Goal: Navigation & Orientation: Find specific page/section

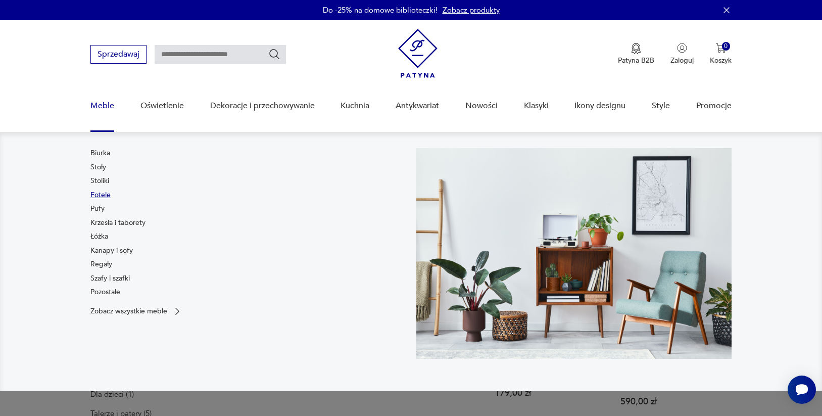
click at [106, 200] on link "Fotele" at bounding box center [100, 195] width 20 height 10
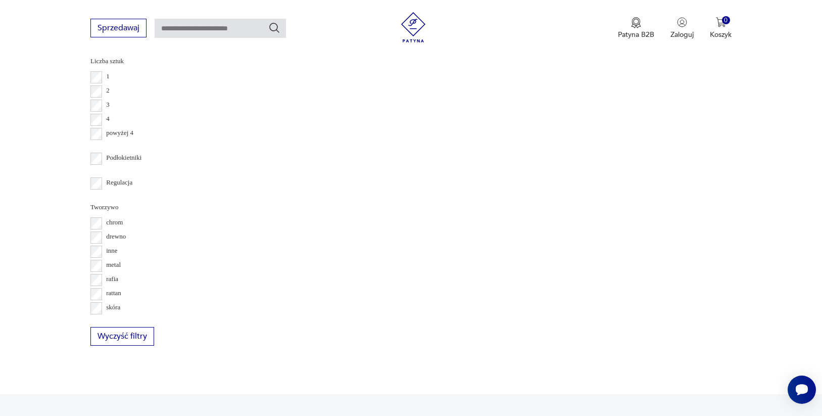
scroll to position [1314, 0]
click at [512, 47] on button "2" at bounding box center [521, 38] width 18 height 18
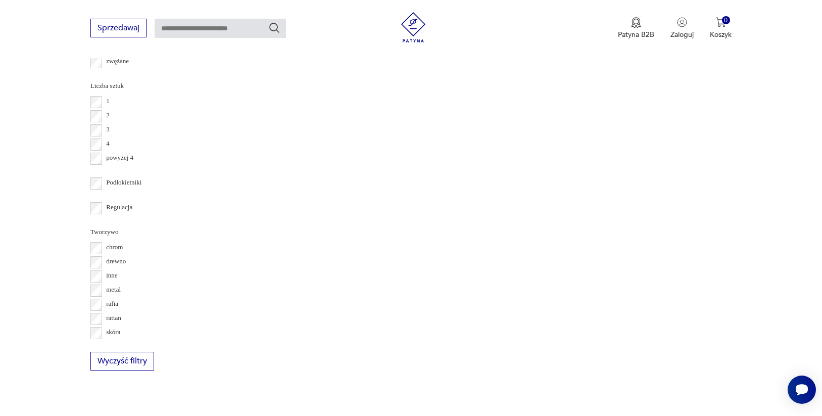
scroll to position [1289, 0]
click at [536, 20] on button "3" at bounding box center [545, 11] width 18 height 18
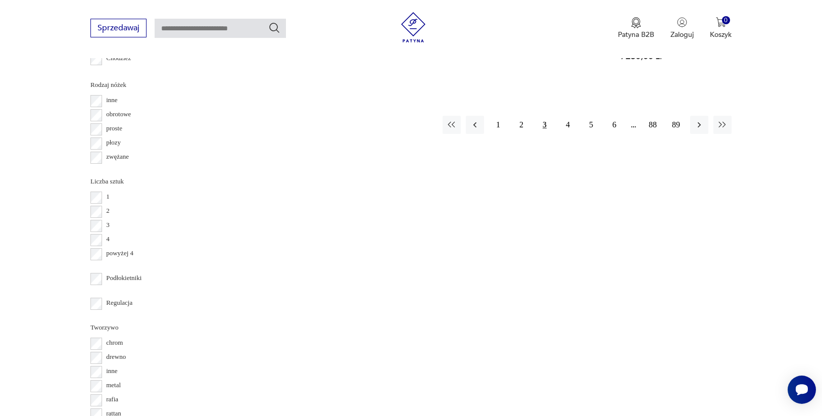
scroll to position [1191, 0]
click at [698, 129] on icon "button" at bounding box center [699, 127] width 3 height 6
click at [694, 143] on icon "button" at bounding box center [699, 138] width 10 height 10
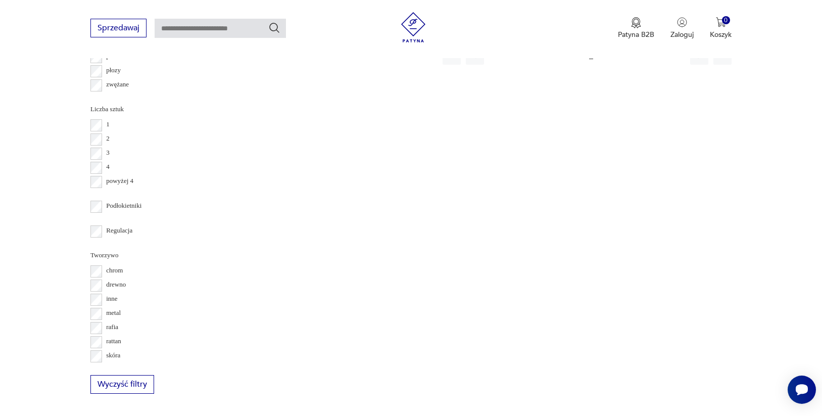
scroll to position [1268, 0]
click at [694, 57] on icon "button" at bounding box center [699, 52] width 10 height 10
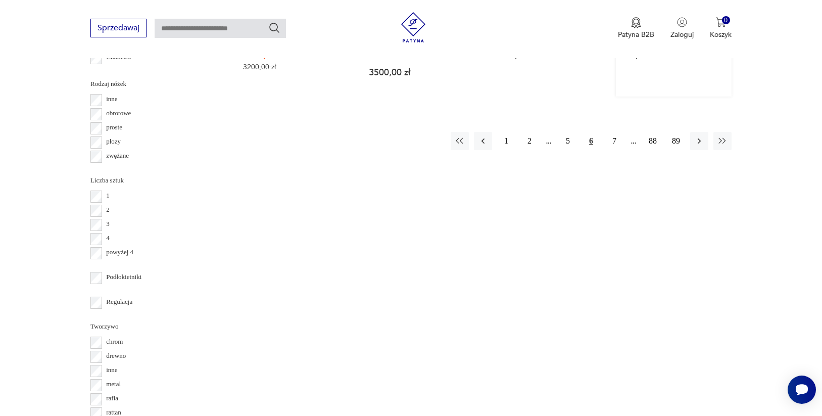
scroll to position [1198, 0]
click at [694, 141] on icon "button" at bounding box center [699, 136] width 10 height 10
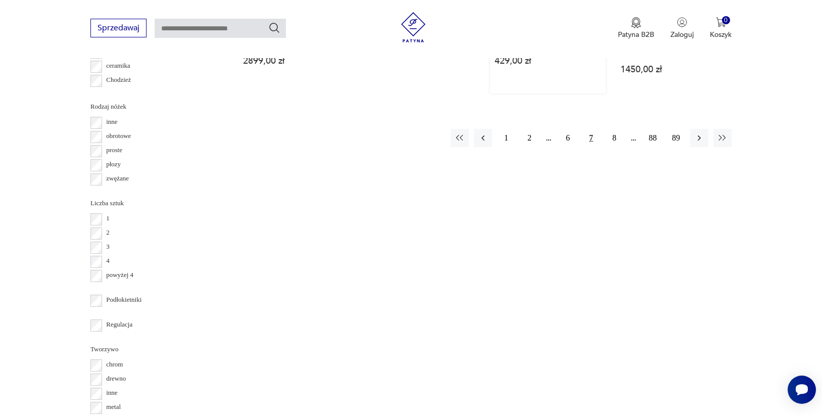
scroll to position [1251, 0]
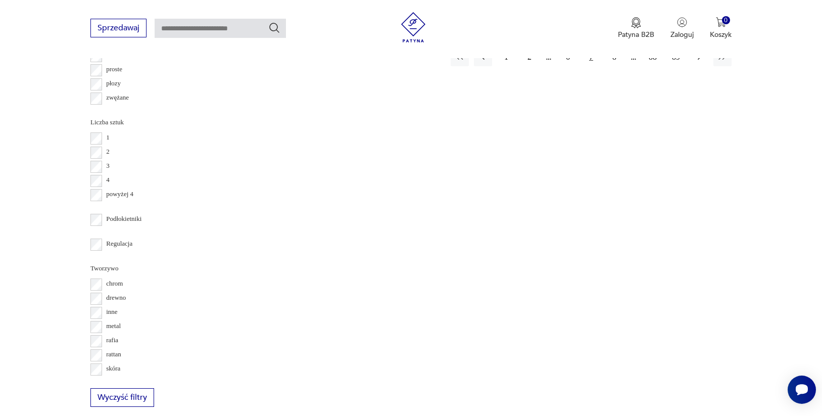
click at [698, 60] on icon "button" at bounding box center [699, 58] width 3 height 6
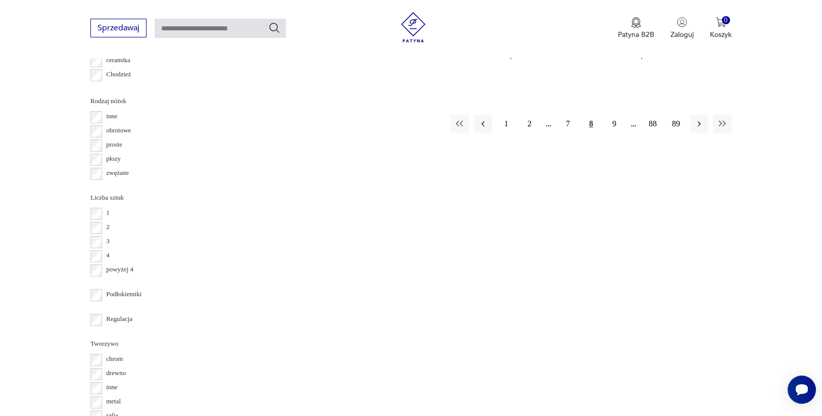
scroll to position [1188, 0]
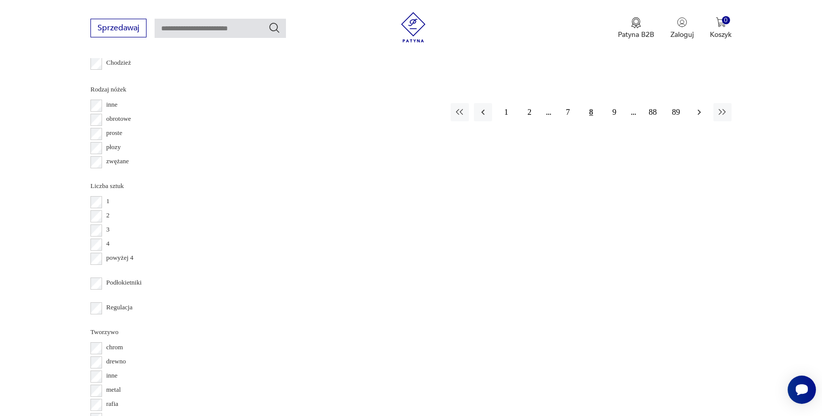
click at [698, 115] on icon "button" at bounding box center [699, 113] width 3 height 6
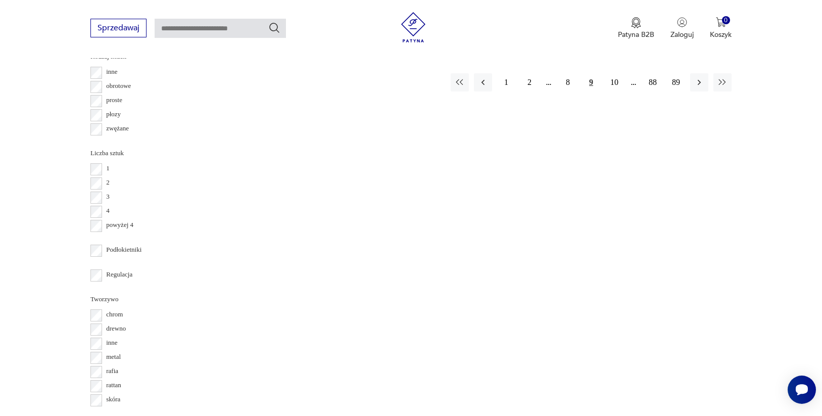
scroll to position [1225, 0]
click at [694, 83] on icon "button" at bounding box center [699, 78] width 10 height 10
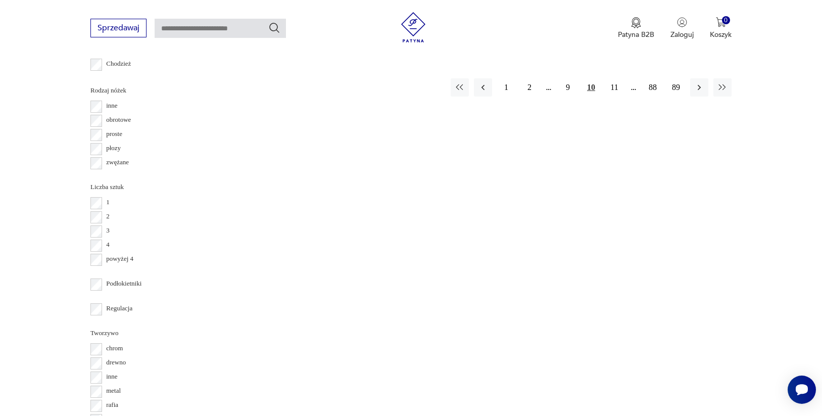
scroll to position [1206, 0]
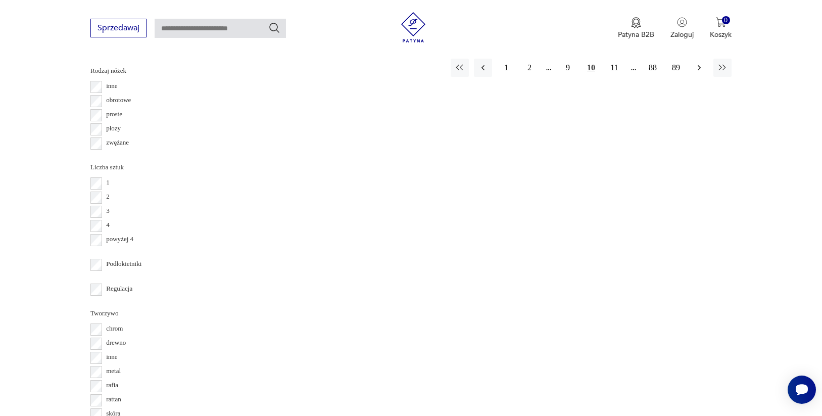
click at [694, 73] on icon "button" at bounding box center [699, 68] width 10 height 10
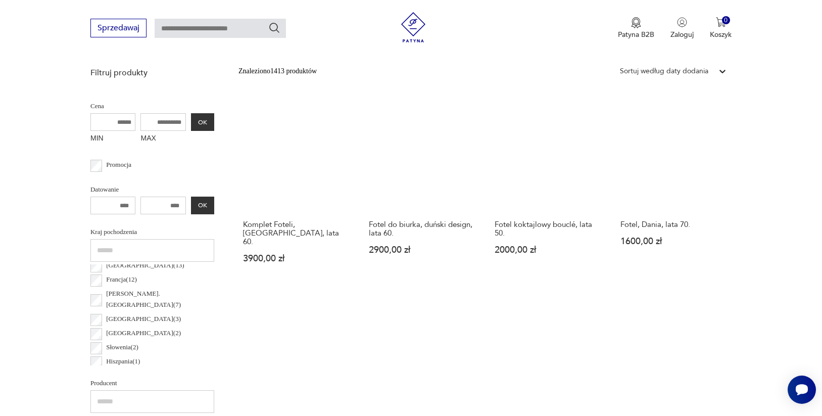
scroll to position [359, 0]
